Goal: Use online tool/utility: Utilize a website feature to perform a specific function

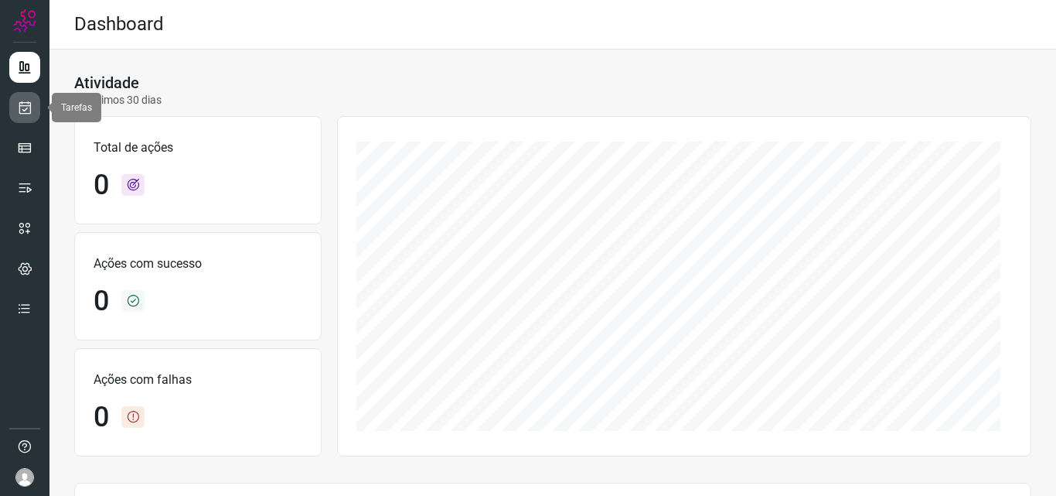
click at [32, 108] on icon at bounding box center [25, 107] width 16 height 15
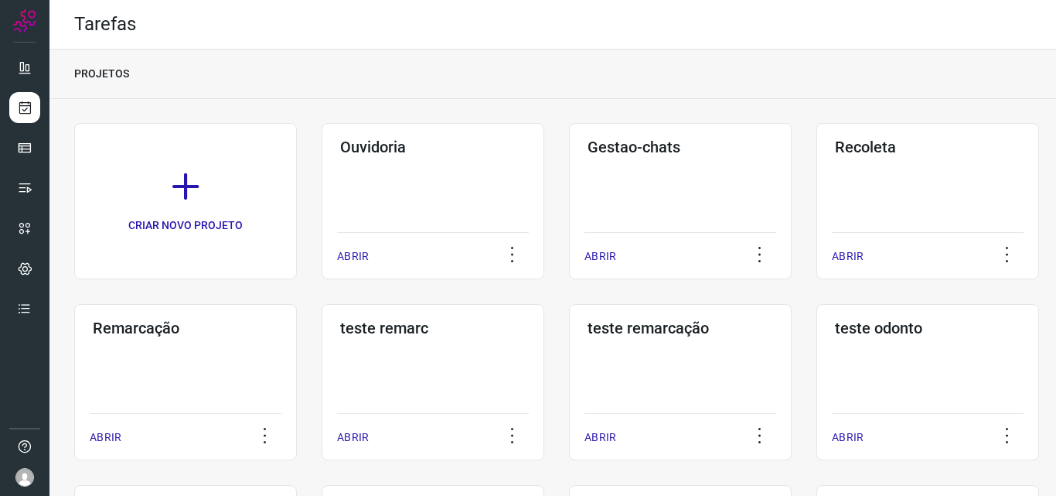
click at [188, 381] on div "Remarcação ABRIR" at bounding box center [185, 382] width 223 height 156
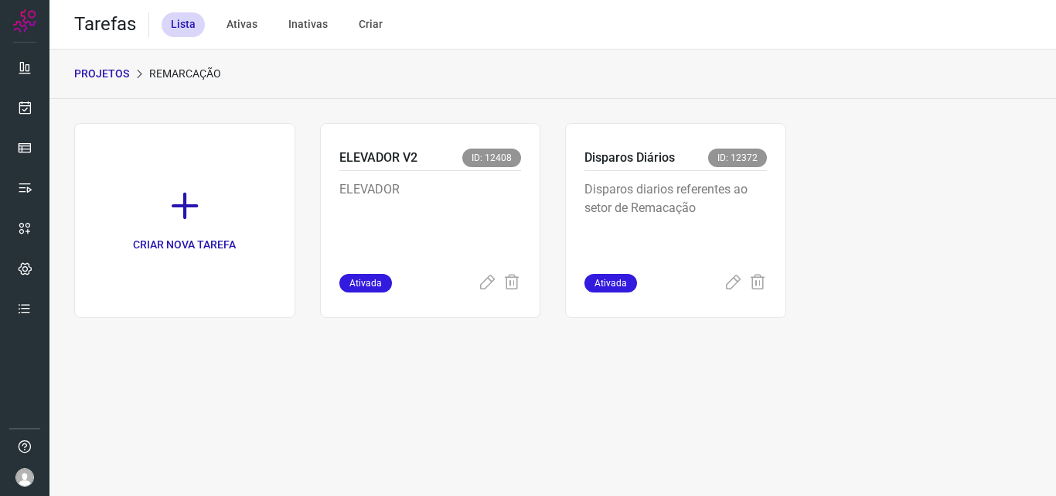
click at [735, 200] on p "Disparos diarios referentes ao setor de Remacação" at bounding box center [676, 218] width 183 height 77
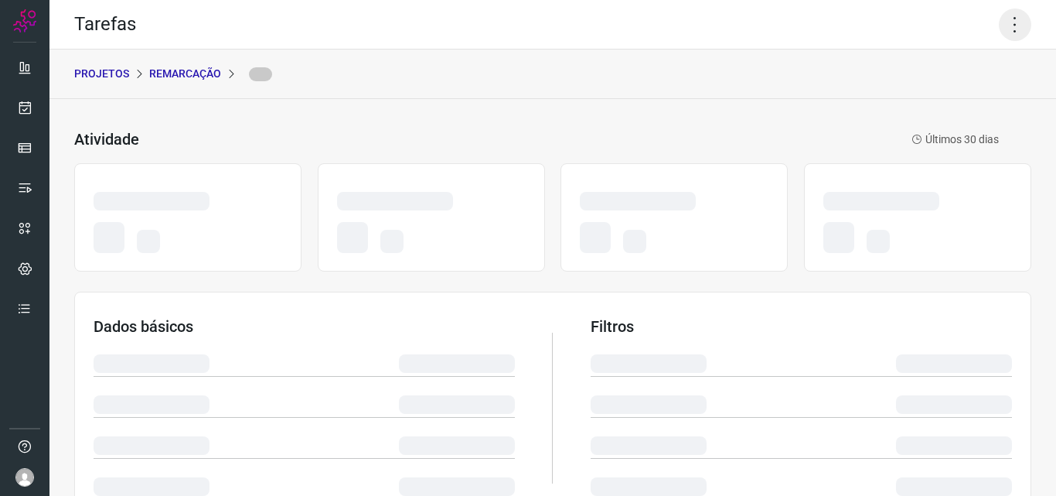
click at [1014, 17] on icon at bounding box center [1015, 25] width 32 height 32
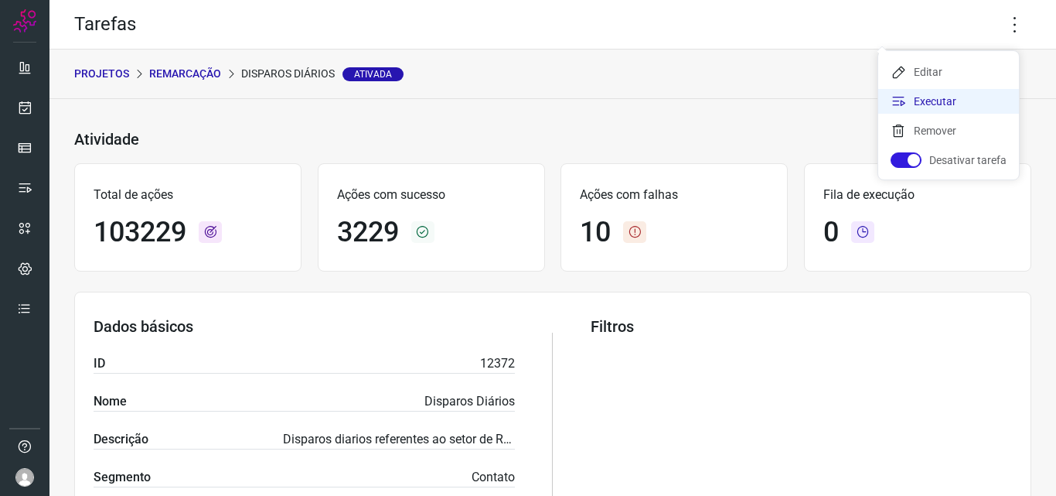
click at [958, 95] on li "Executar" at bounding box center [948, 101] width 141 height 25
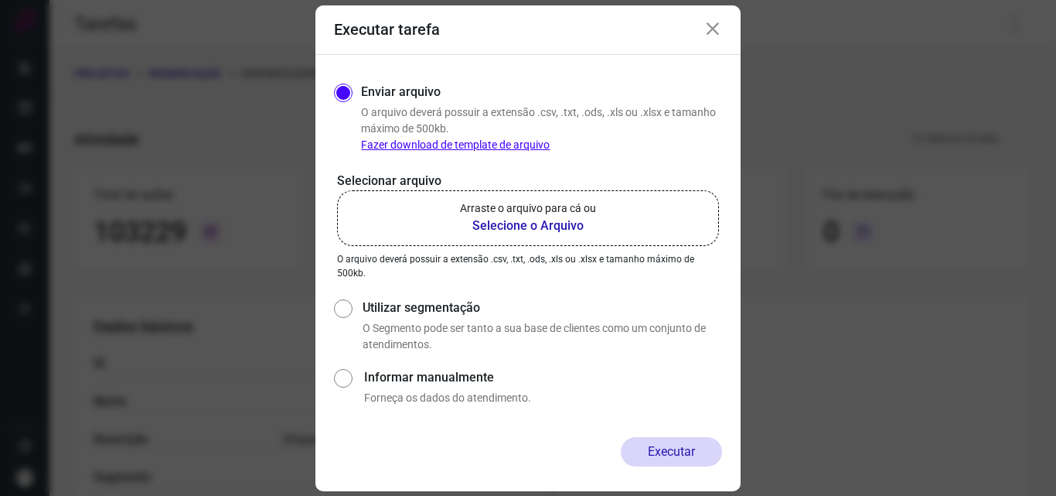
click at [496, 227] on b "Selecione o Arquivo" at bounding box center [528, 226] width 136 height 19
click at [0, 0] on input "Arraste o arquivo para cá ou Selecione o Arquivo" at bounding box center [0, 0] width 0 height 0
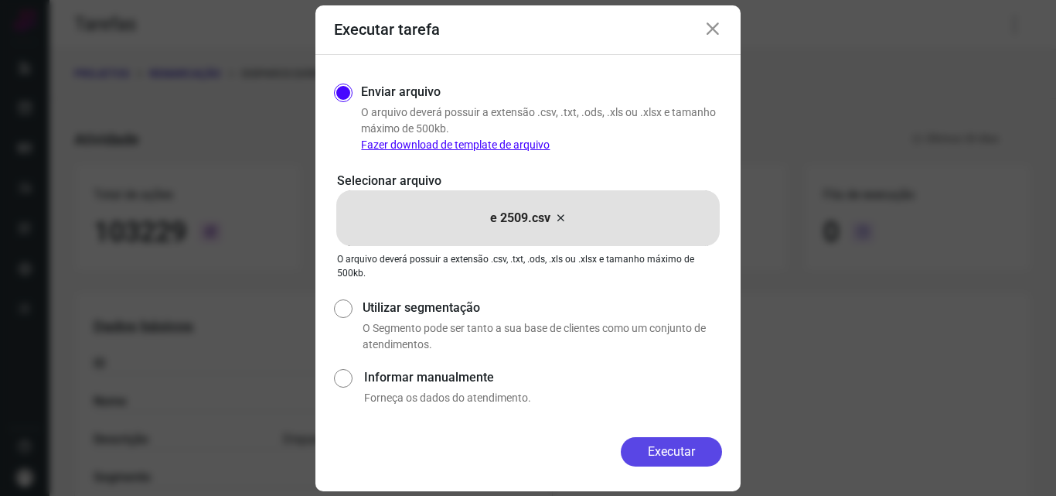
click at [660, 446] on button "Executar" at bounding box center [671, 451] width 101 height 29
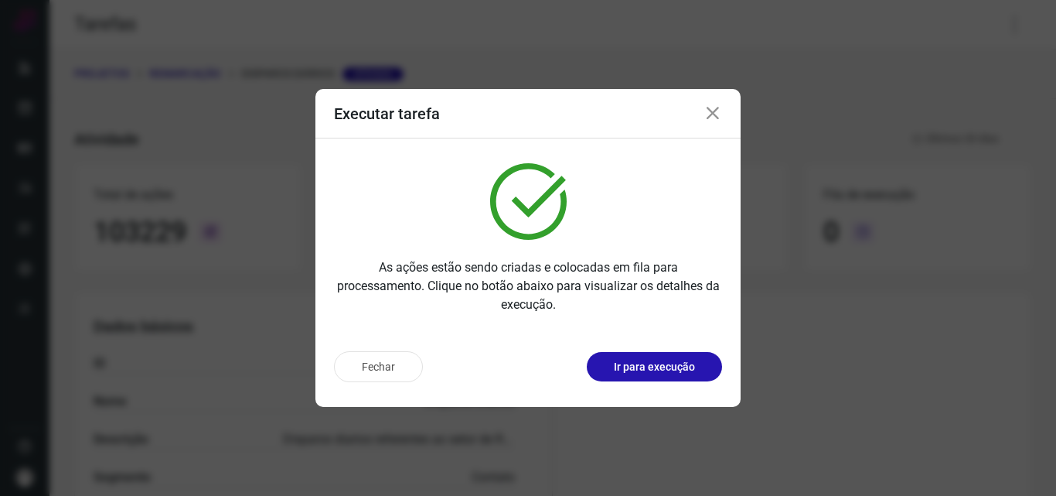
click at [671, 363] on p "Ir para execução" at bounding box center [654, 367] width 81 height 16
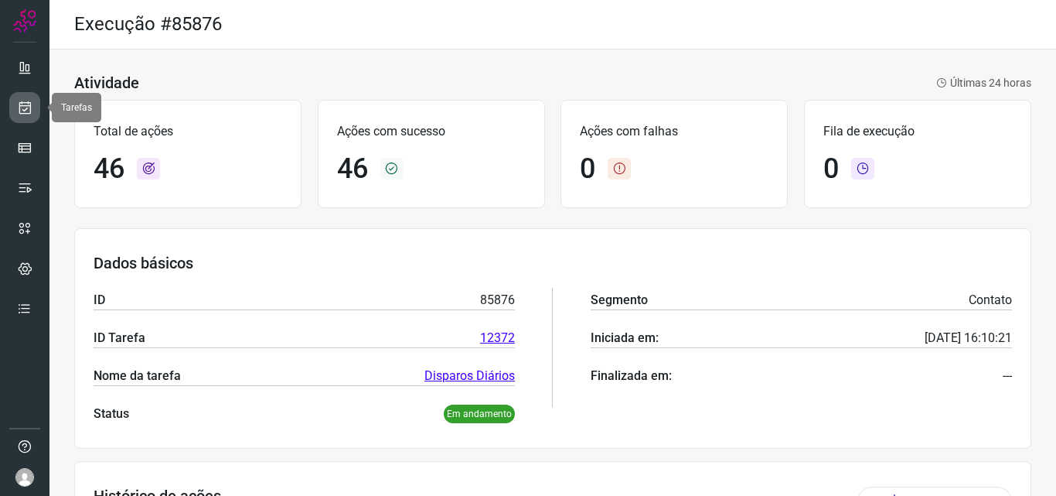
click at [12, 94] on link at bounding box center [24, 107] width 31 height 31
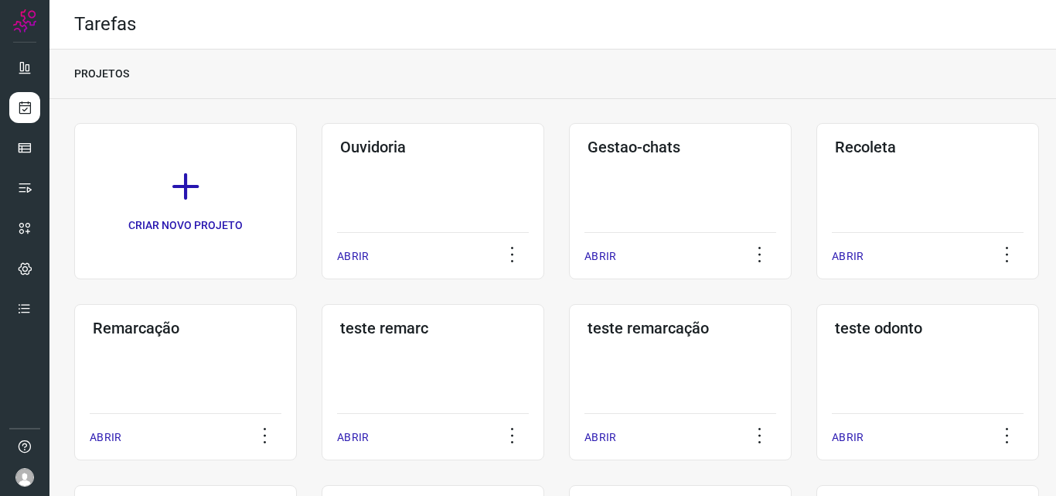
click at [186, 346] on div "Remarcação ABRIR" at bounding box center [185, 382] width 223 height 156
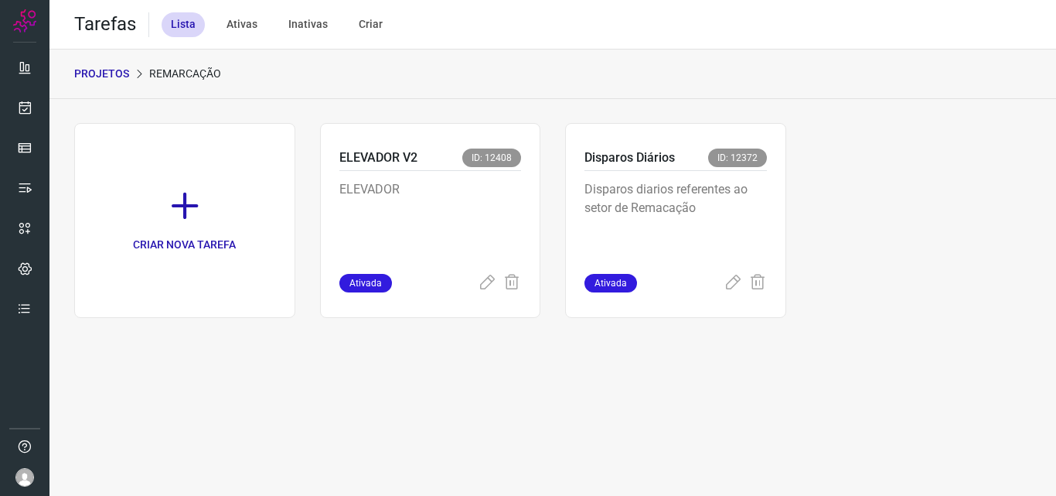
click at [679, 215] on p "Disparos diarios referentes ao setor de Remacação" at bounding box center [676, 218] width 183 height 77
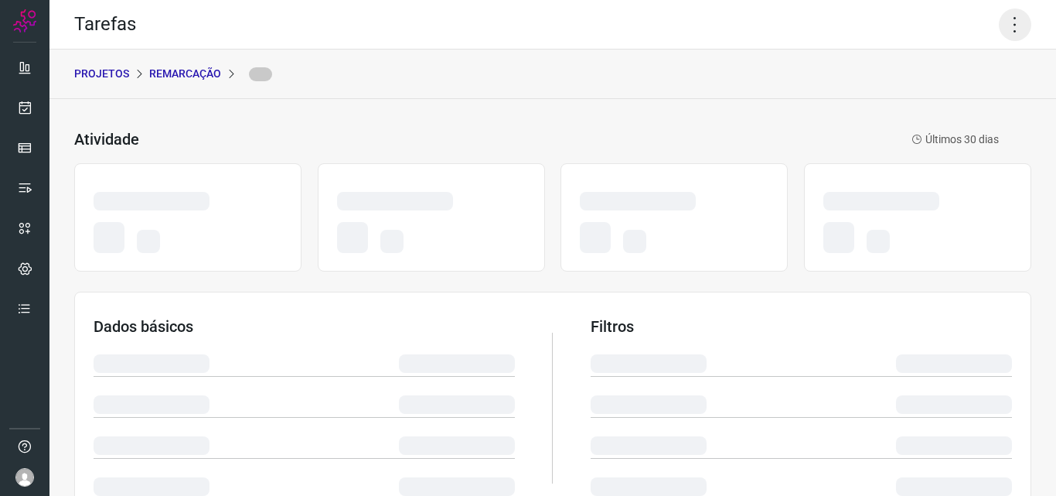
click at [1005, 28] on icon at bounding box center [1015, 25] width 32 height 32
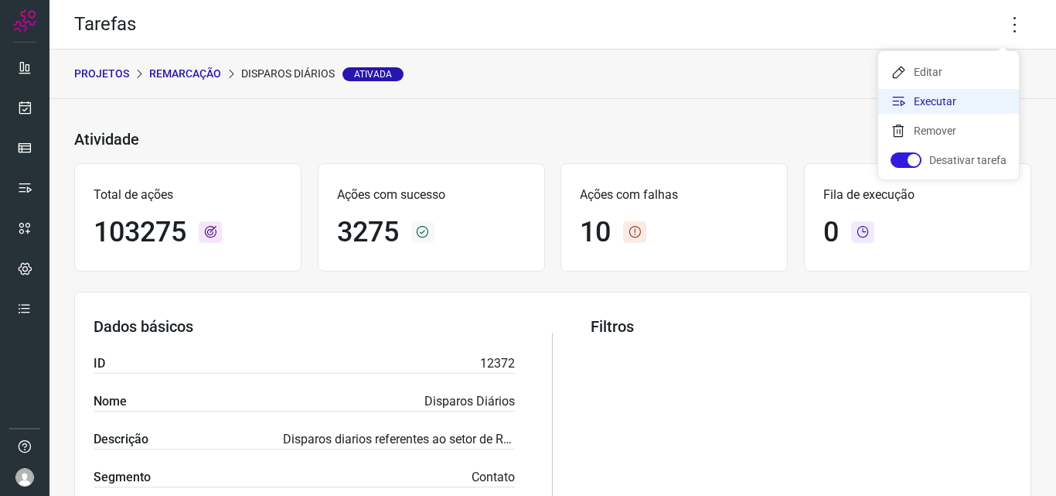
click at [940, 95] on li "Executar" at bounding box center [948, 101] width 141 height 25
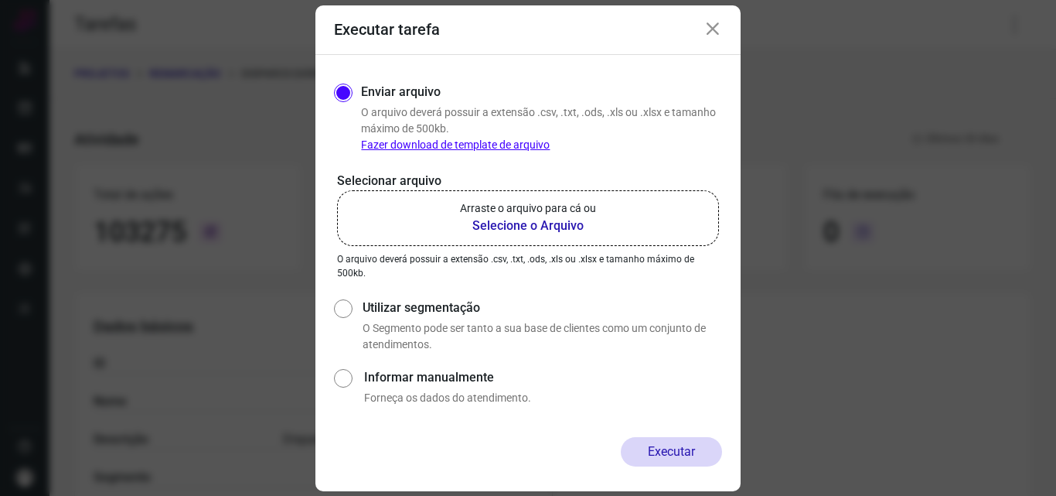
click at [573, 208] on p "Arraste o arquivo para cá ou" at bounding box center [528, 208] width 136 height 16
click at [0, 0] on input "Arraste o arquivo para cá ou Selecione o Arquivo" at bounding box center [0, 0] width 0 height 0
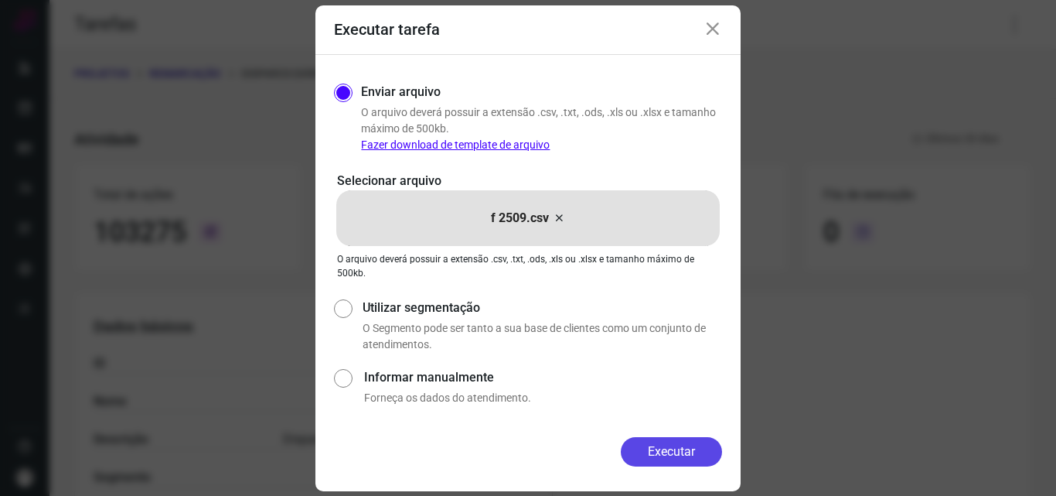
click at [690, 460] on button "Executar" at bounding box center [671, 451] width 101 height 29
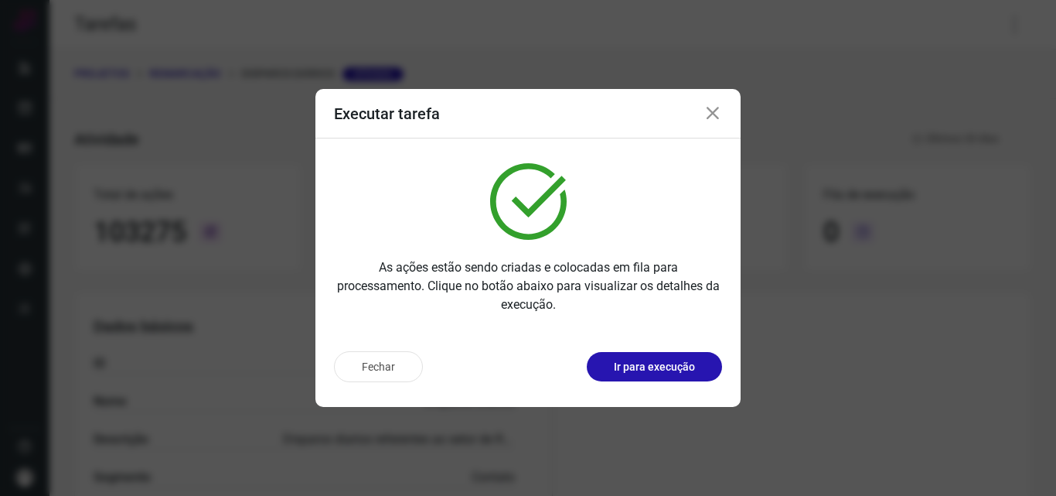
click at [689, 372] on p "Ir para execução" at bounding box center [654, 367] width 81 height 16
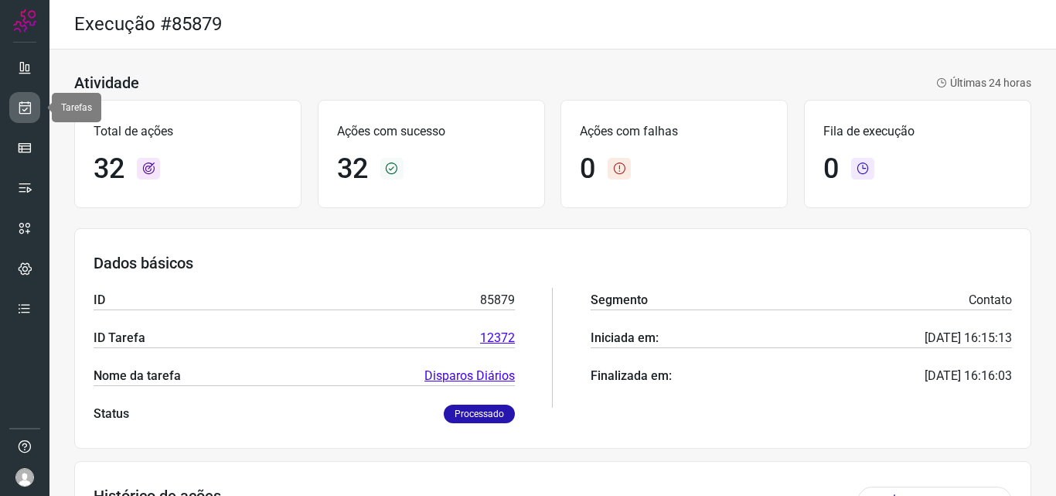
click at [39, 114] on link at bounding box center [24, 107] width 31 height 31
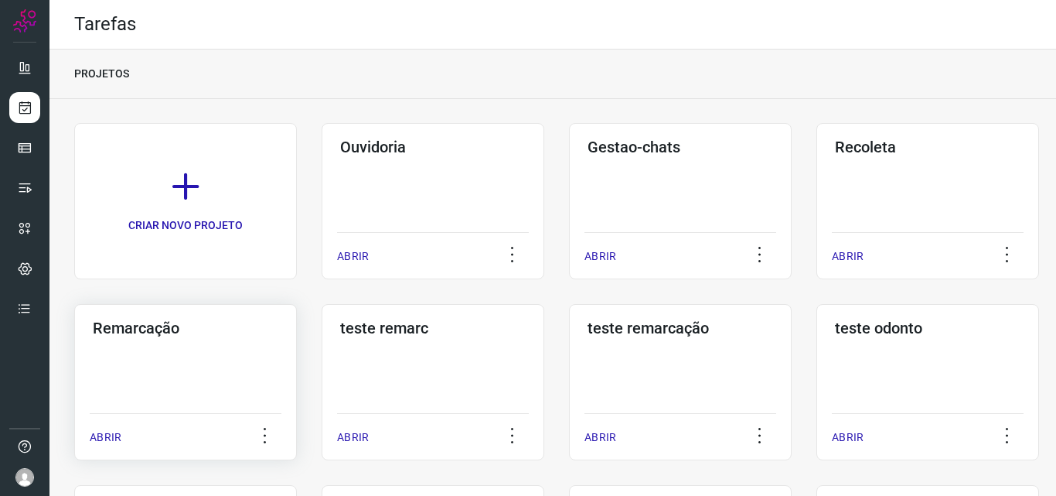
click at [216, 340] on div "Remarcação ABRIR" at bounding box center [185, 382] width 223 height 156
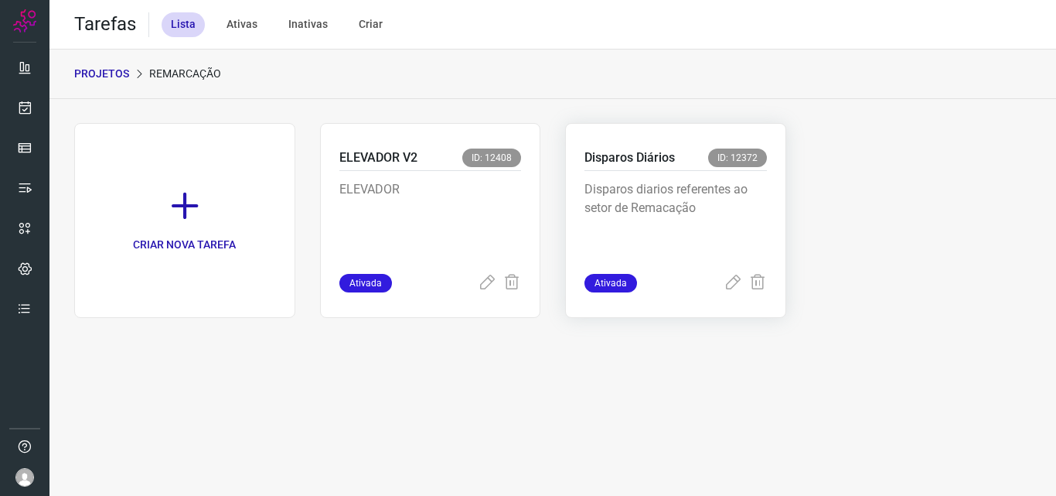
click at [650, 210] on p "Disparos diarios referentes ao setor de Remacação" at bounding box center [676, 218] width 183 height 77
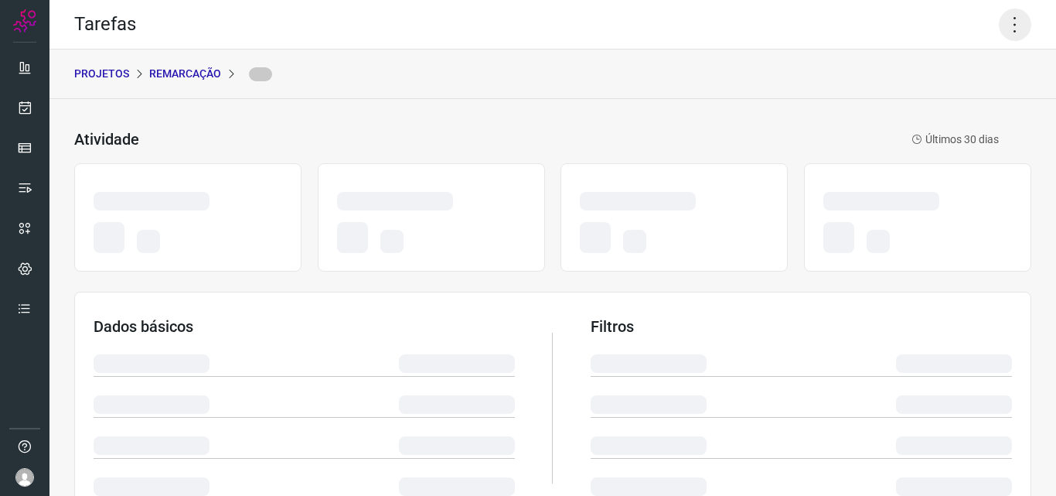
click at [1010, 26] on icon at bounding box center [1015, 25] width 32 height 32
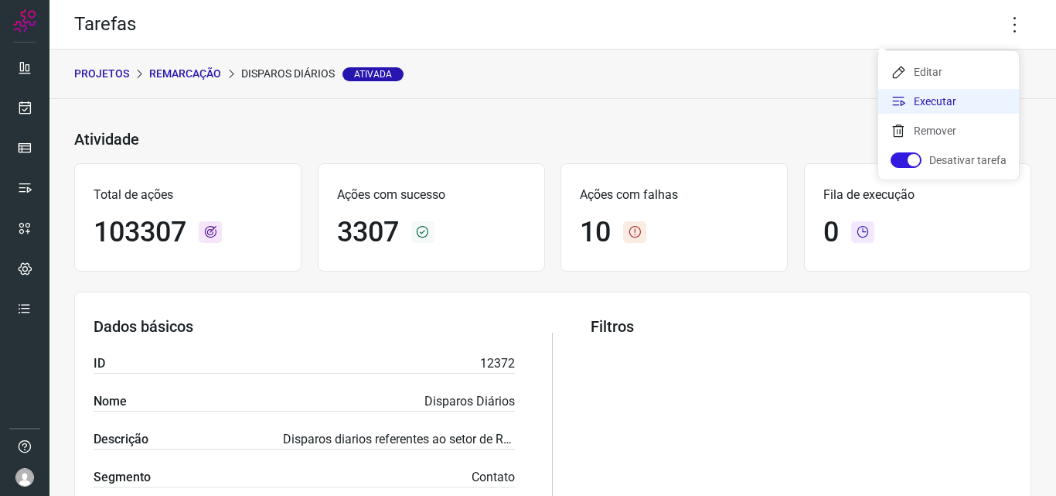
click at [933, 92] on li "Executar" at bounding box center [948, 101] width 141 height 25
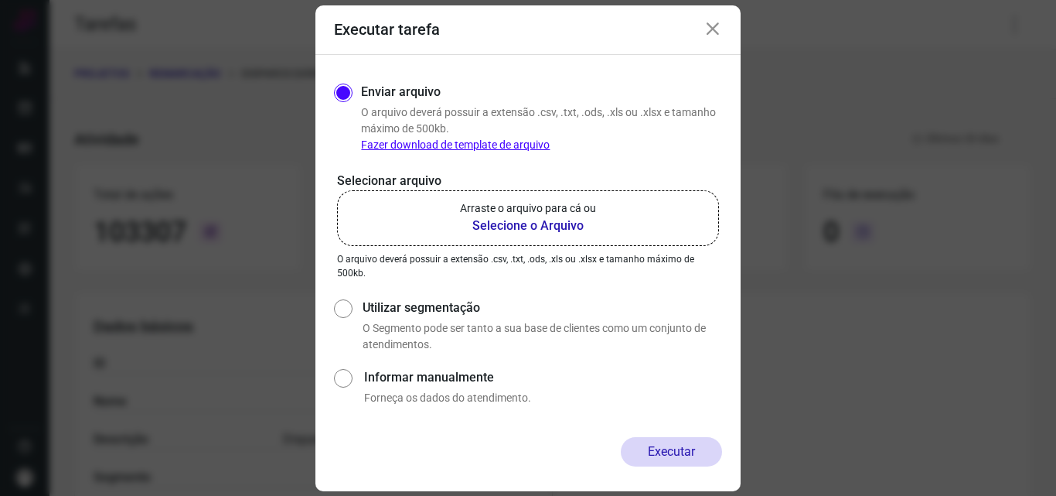
click at [564, 196] on label "Arraste o arquivo para cá ou Selecione o Arquivo" at bounding box center [528, 218] width 382 height 56
click at [0, 0] on input "Arraste o arquivo para cá ou Selecione o Arquivo" at bounding box center [0, 0] width 0 height 0
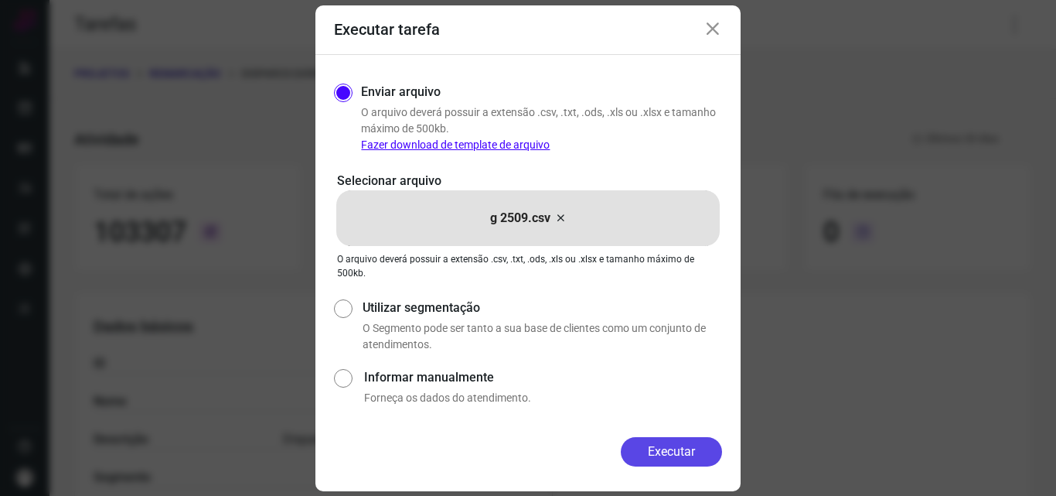
click at [684, 449] on button "Executar" at bounding box center [671, 451] width 101 height 29
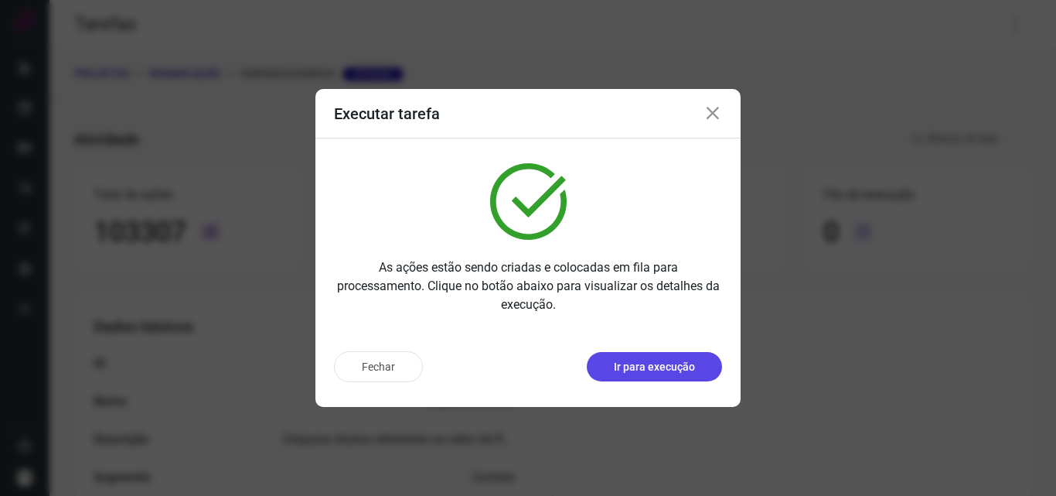
click at [660, 374] on p "Ir para execução" at bounding box center [654, 367] width 81 height 16
